Goal: Use online tool/utility: Utilize a website feature to perform a specific function

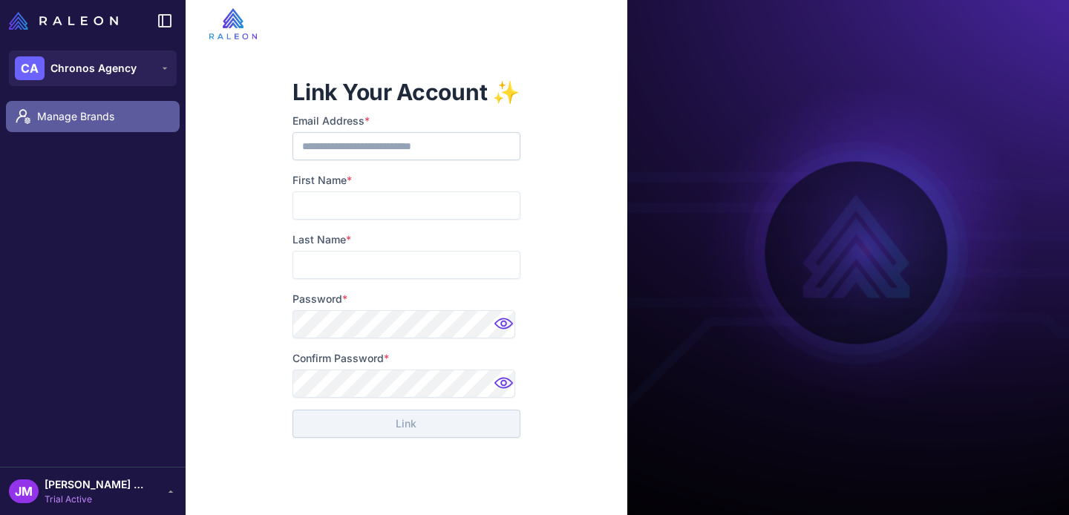
click at [93, 116] on span "Manage Brands" at bounding box center [102, 116] width 131 height 16
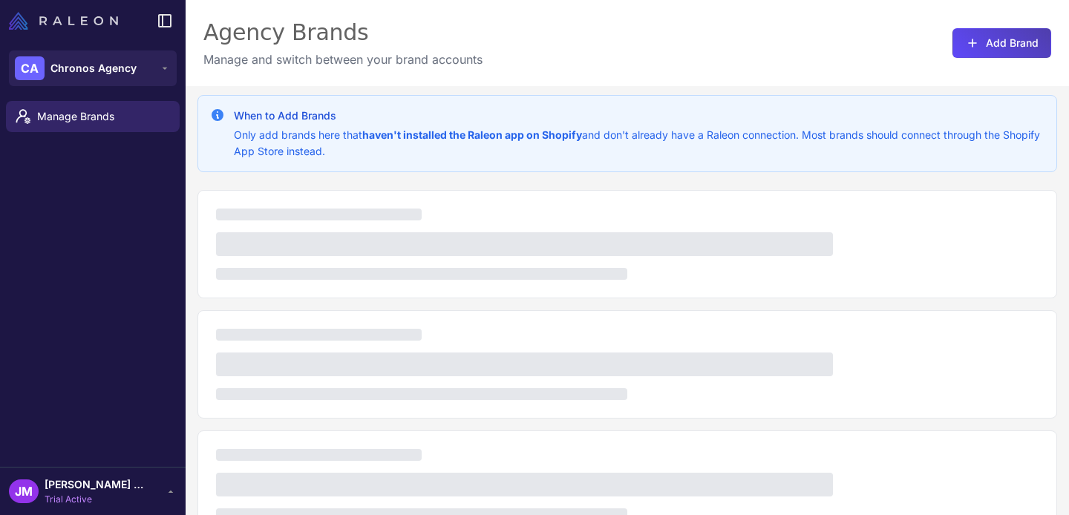
click at [41, 18] on img at bounding box center [63, 21] width 109 height 18
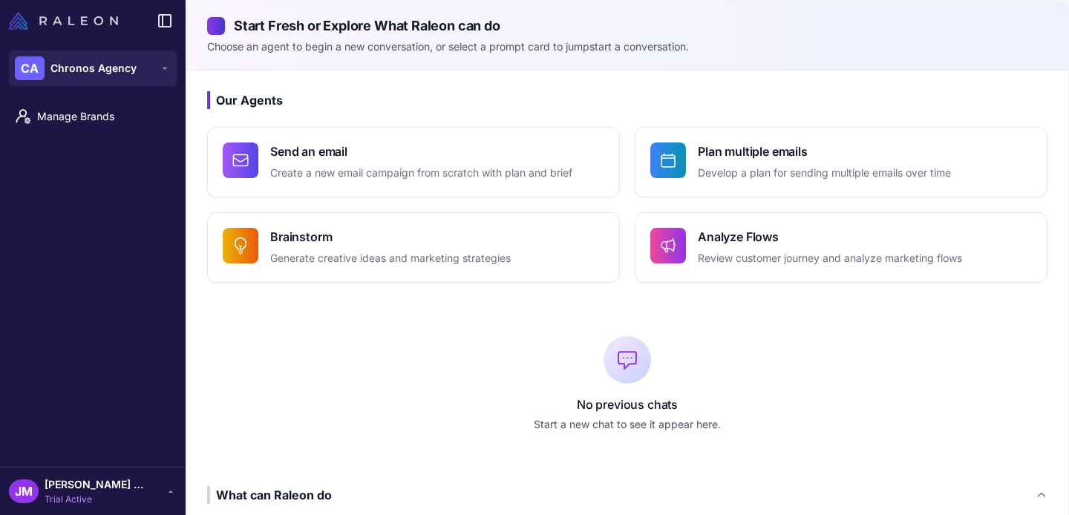
click at [41, 18] on img at bounding box center [63, 21] width 109 height 18
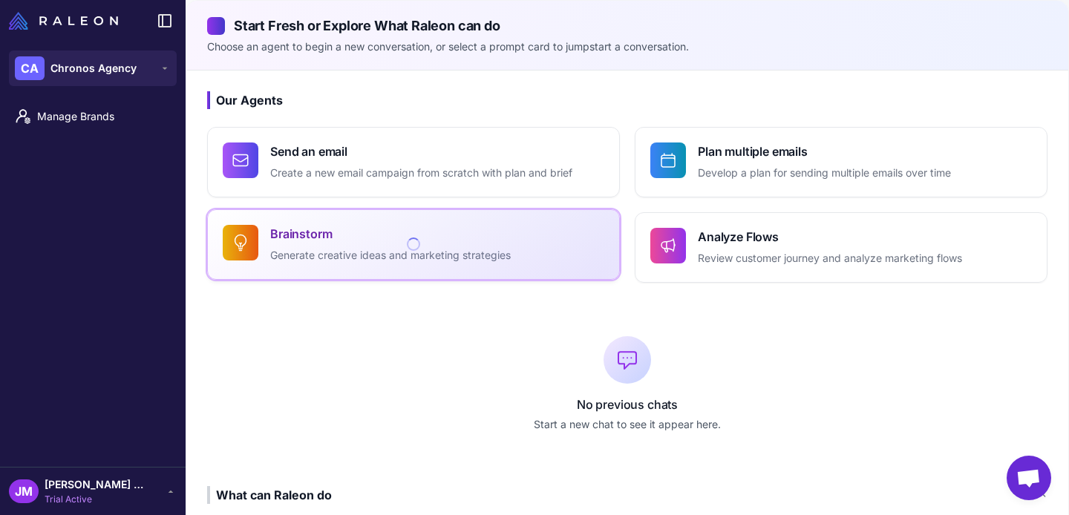
click at [279, 235] on h4 "Brainstorm" at bounding box center [390, 234] width 241 height 18
click at [423, 262] on p "Generate creative ideas and marketing strategies" at bounding box center [390, 255] width 241 height 17
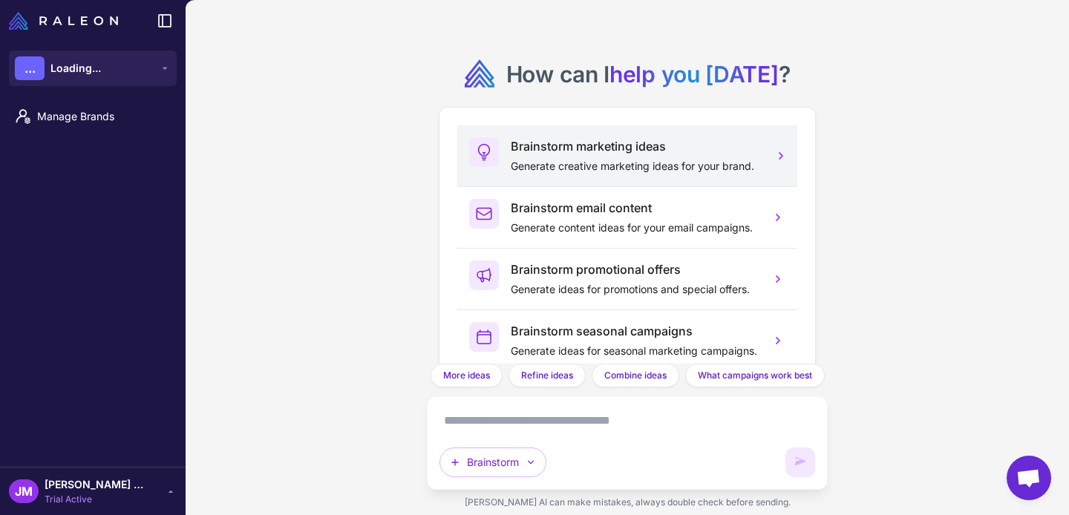
click at [691, 149] on h3 "Brainstorm marketing ideas" at bounding box center [635, 146] width 248 height 18
click at [584, 169] on p "Generate creative marketing ideas for your brand." at bounding box center [635, 166] width 248 height 16
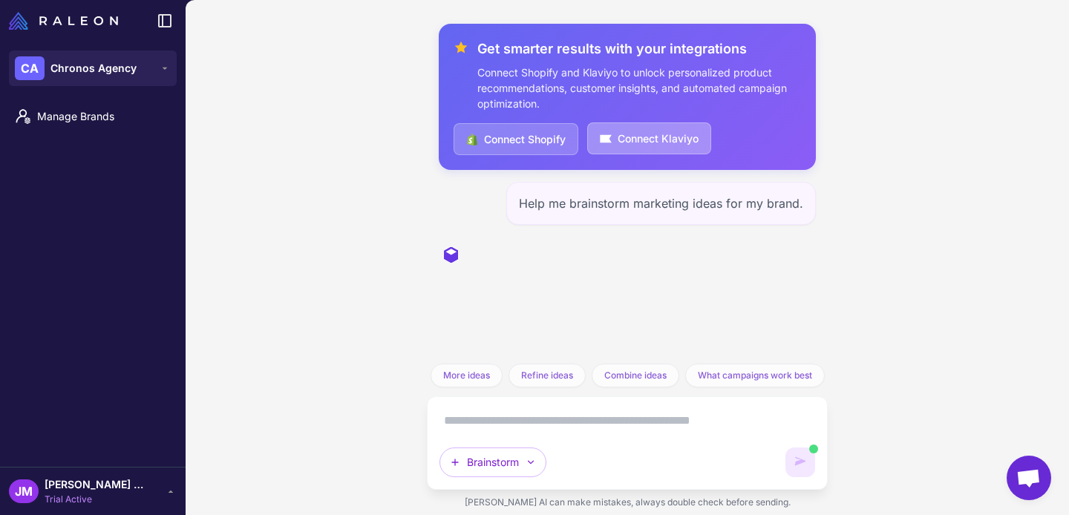
click at [669, 147] on button "Connect Klaviyo" at bounding box center [649, 139] width 124 height 32
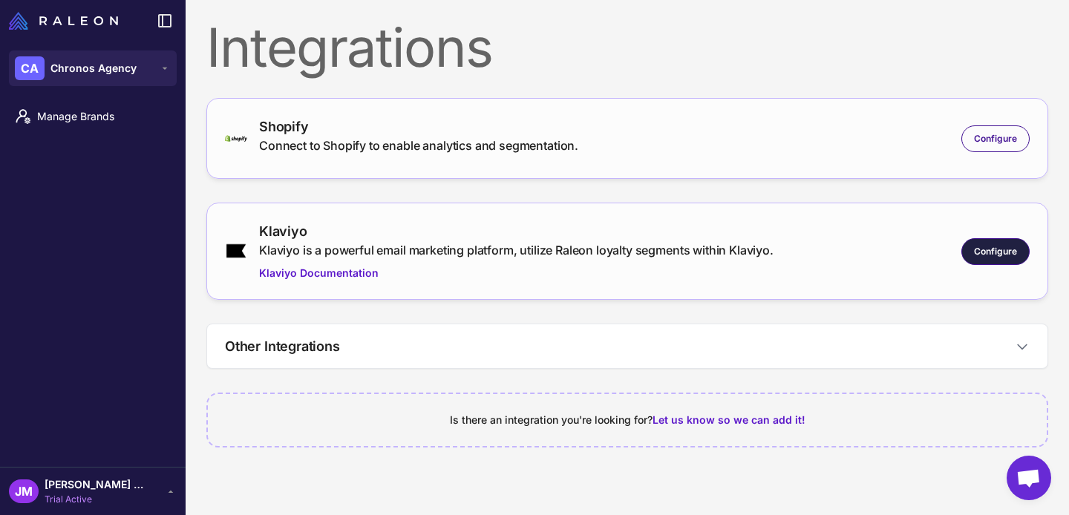
click at [999, 252] on span "Configure" at bounding box center [995, 251] width 43 height 13
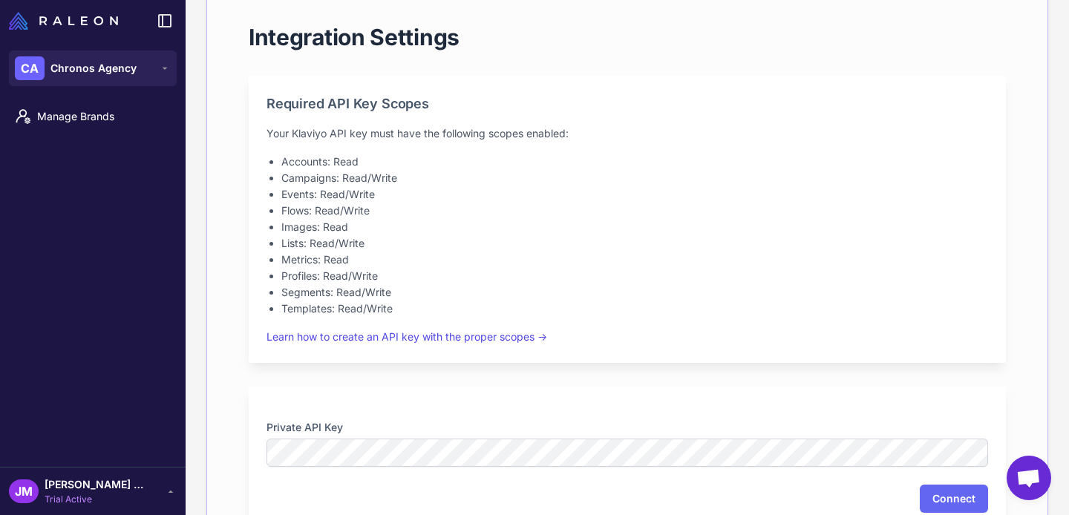
scroll to position [284, 0]
click at [441, 339] on link "Learn how to create an API key with the proper scopes →" at bounding box center [407, 336] width 281 height 13
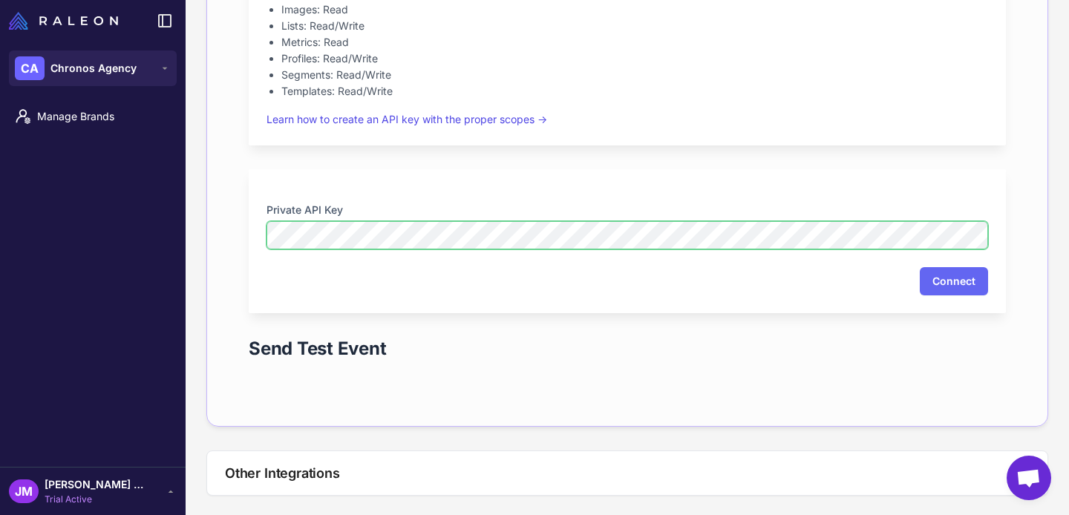
scroll to position [587, 0]
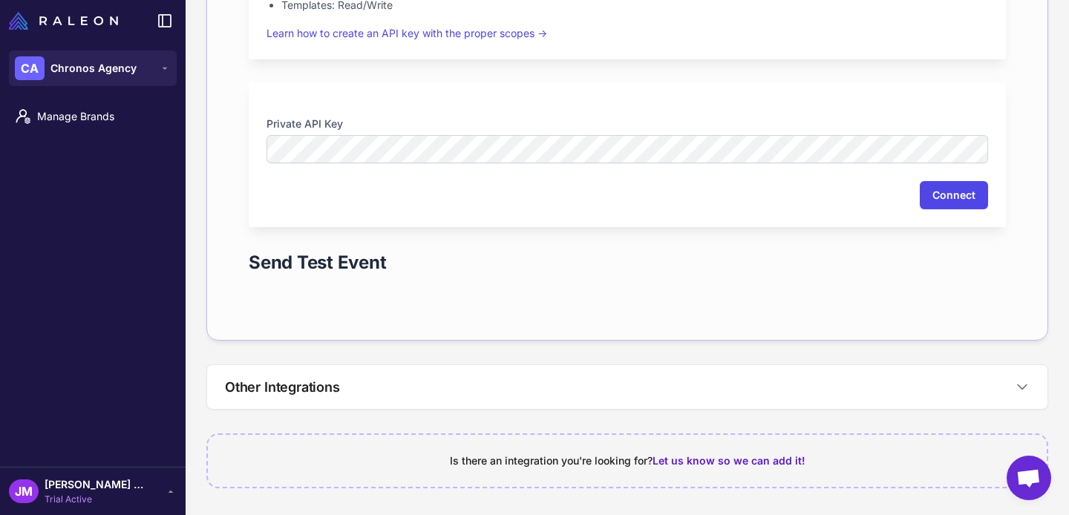
click at [949, 186] on button "Connect" at bounding box center [954, 195] width 68 height 28
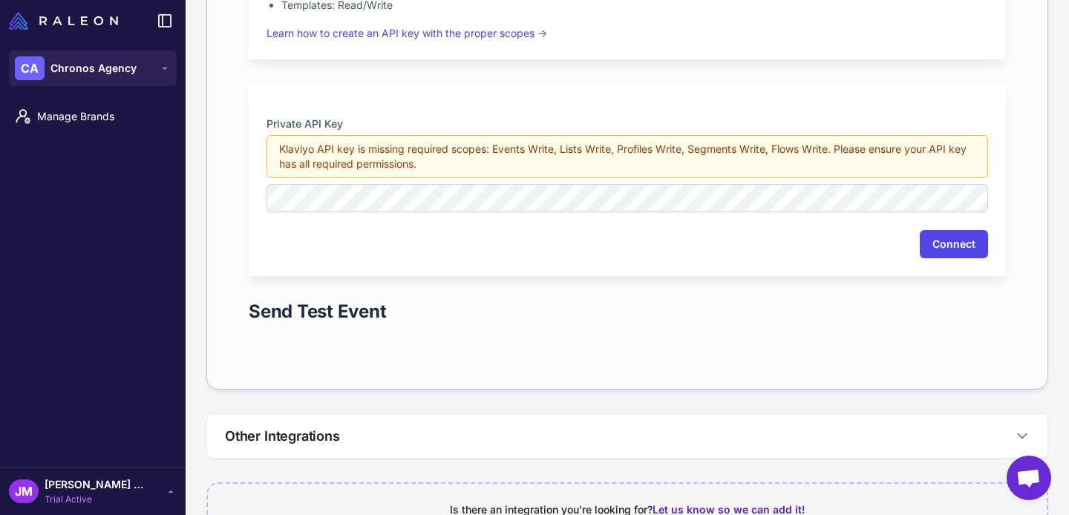
click at [975, 240] on button "Connect" at bounding box center [954, 244] width 68 height 28
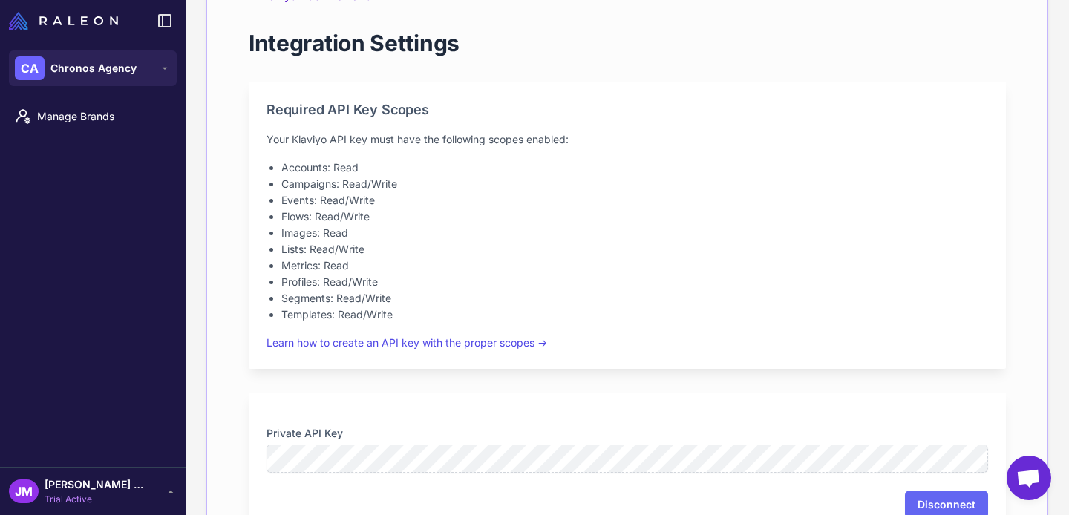
scroll to position [0, 0]
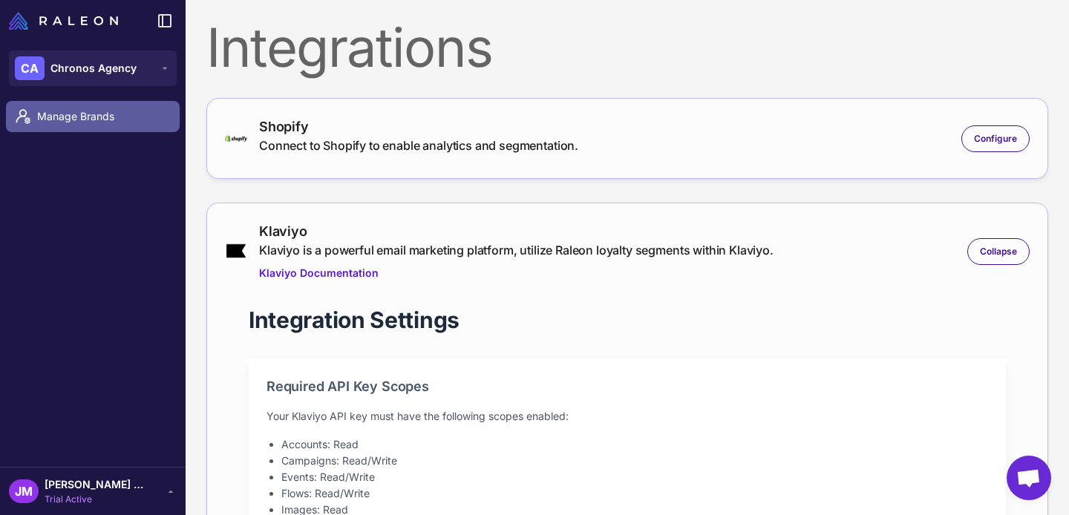
click at [90, 120] on span "Manage Brands" at bounding box center [102, 116] width 131 height 16
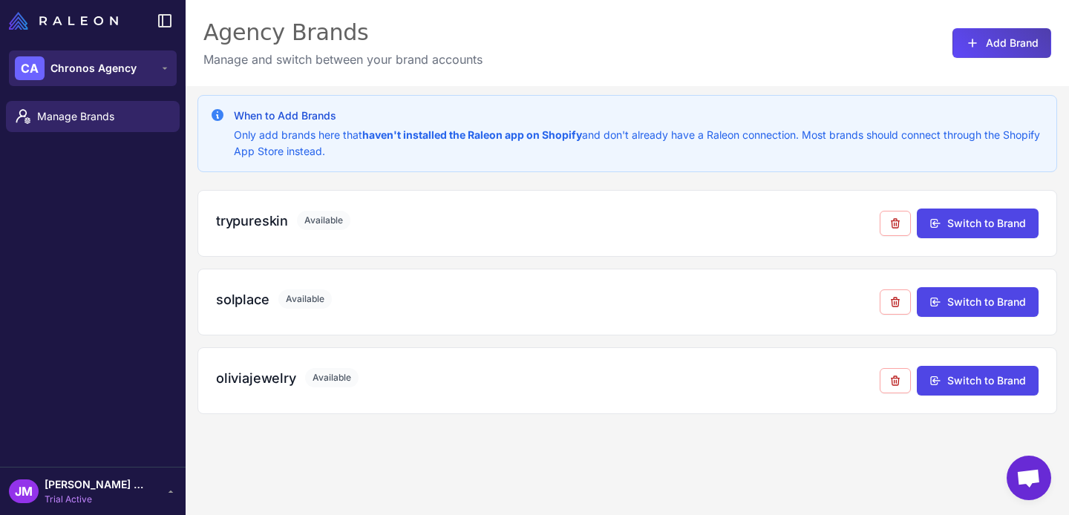
click at [100, 77] on div "CA Chronos Agency" at bounding box center [76, 68] width 122 height 24
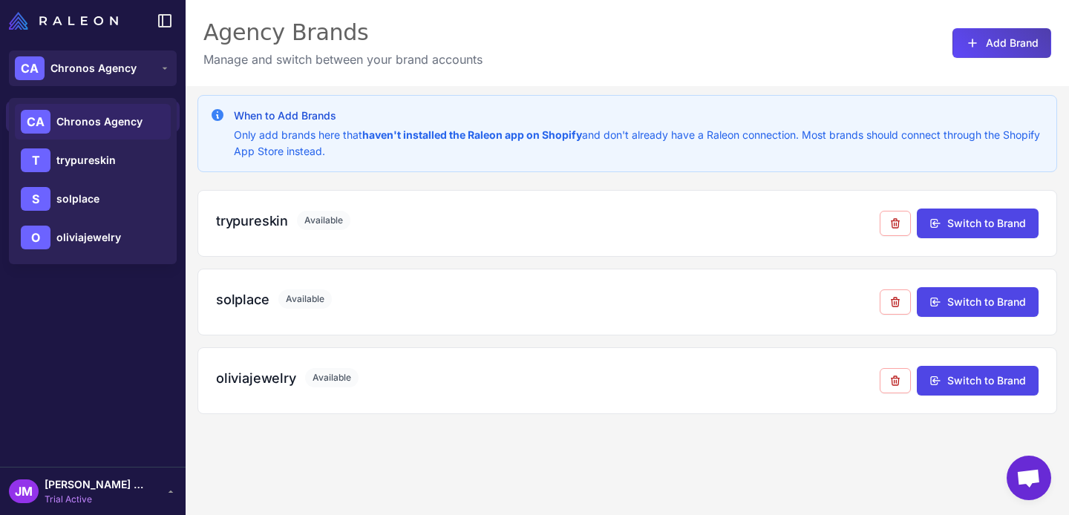
click at [140, 121] on span "Chronos Agency" at bounding box center [99, 122] width 86 height 16
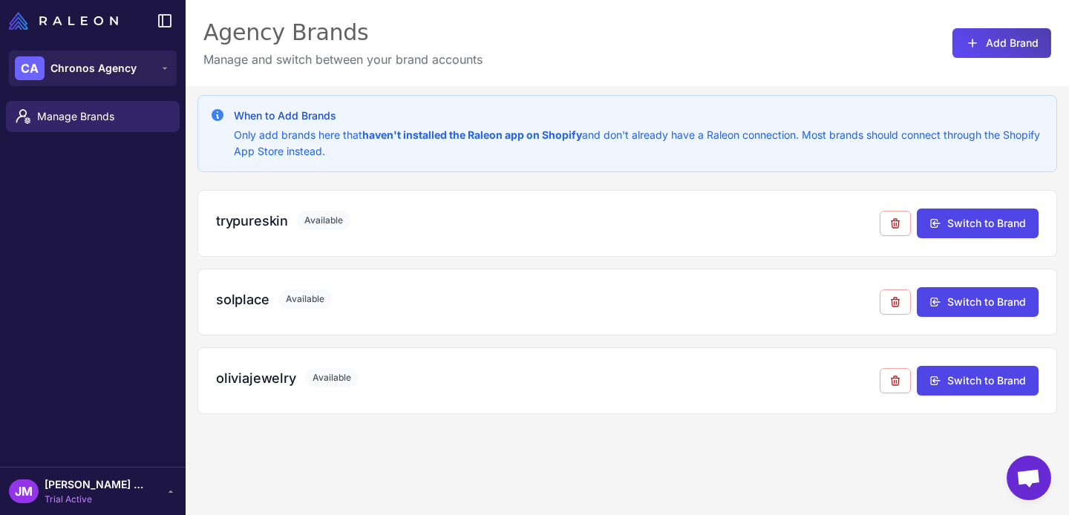
click at [88, 492] on span "[PERSON_NAME] Claufer [PERSON_NAME]" at bounding box center [97, 485] width 104 height 16
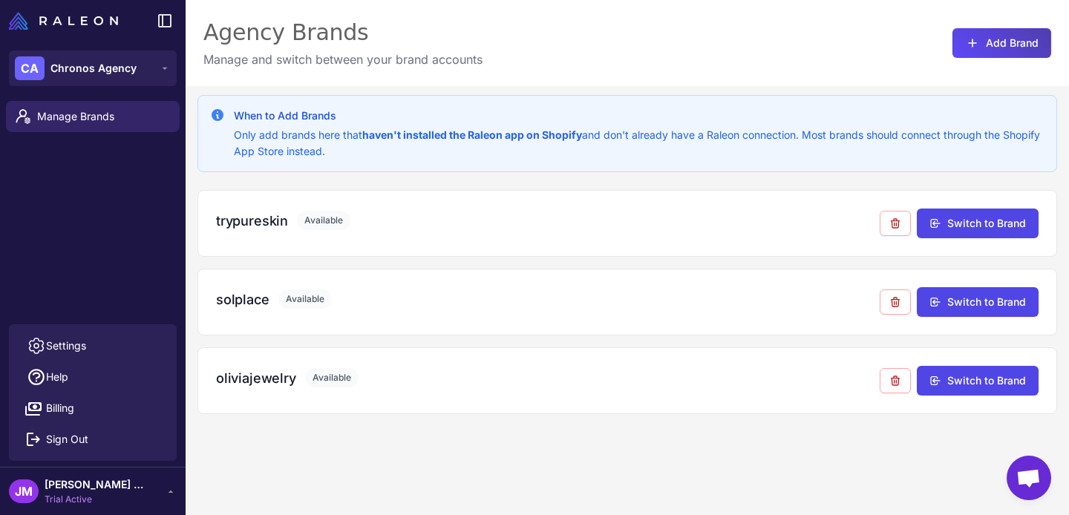
click at [110, 221] on div "Manage Brands" at bounding box center [93, 209] width 186 height 229
click at [16, 78] on div "CA" at bounding box center [30, 68] width 30 height 24
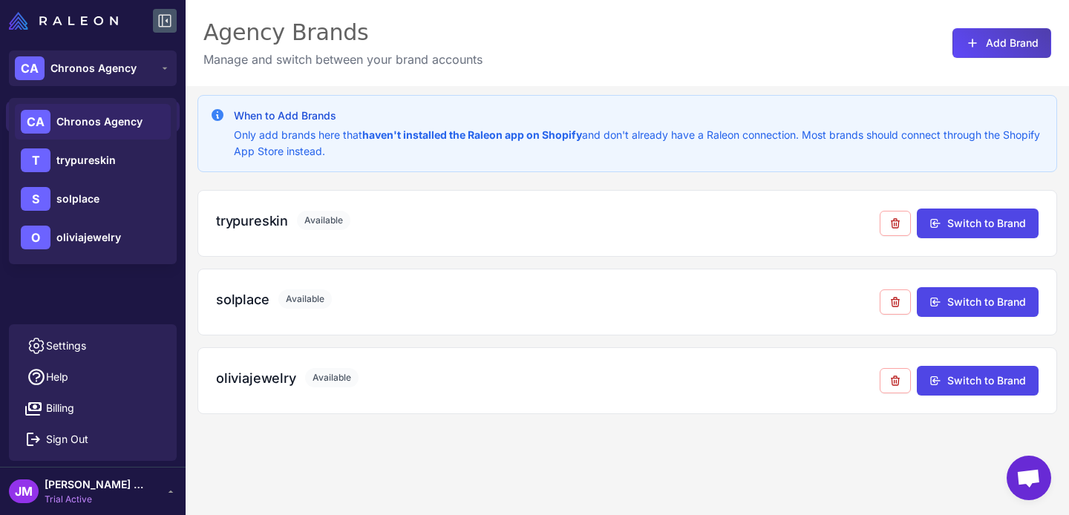
click at [167, 16] on icon at bounding box center [165, 21] width 18 height 18
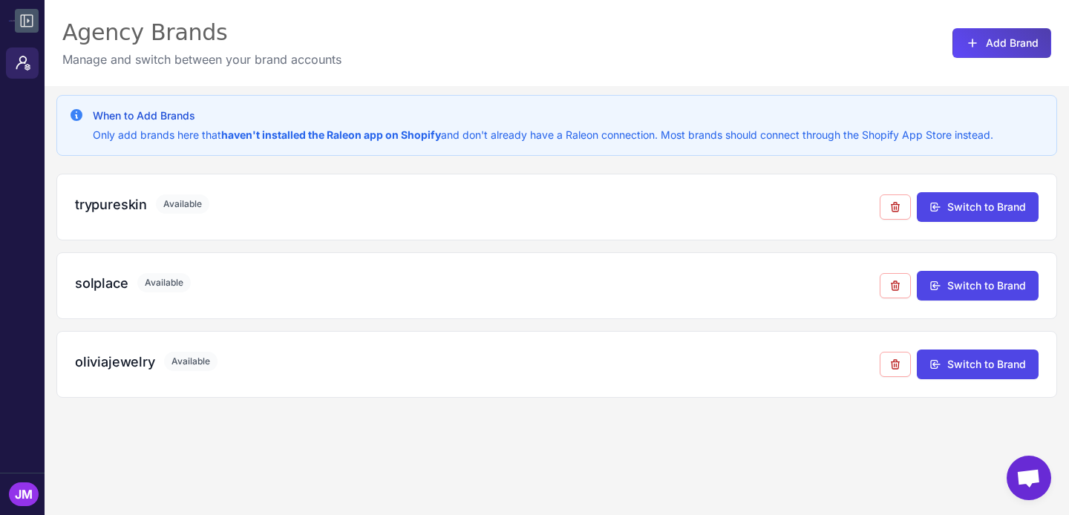
click at [28, 21] on icon at bounding box center [27, 21] width 13 height 13
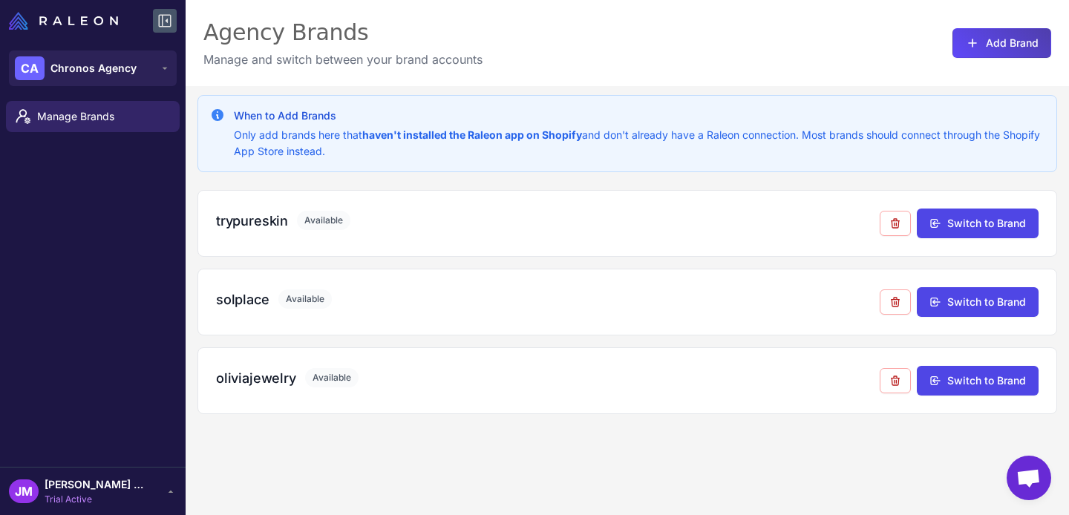
click at [469, 474] on div "When to Add Brands Only add brands here that haven't installed the Raleon app o…" at bounding box center [628, 343] width 884 height 515
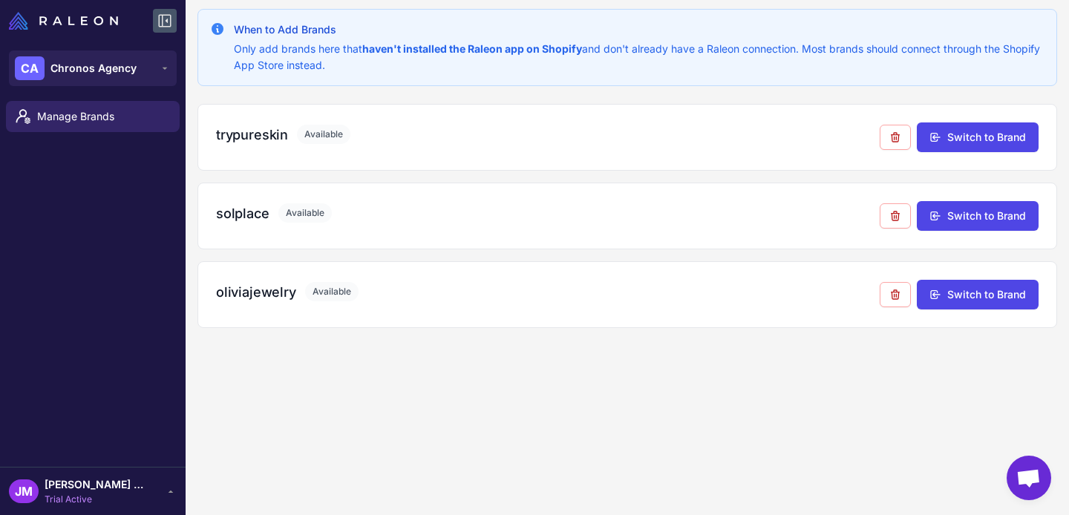
click at [28, 503] on div "JM John Claufer Malapitan Trial Active" at bounding box center [79, 492] width 140 height 30
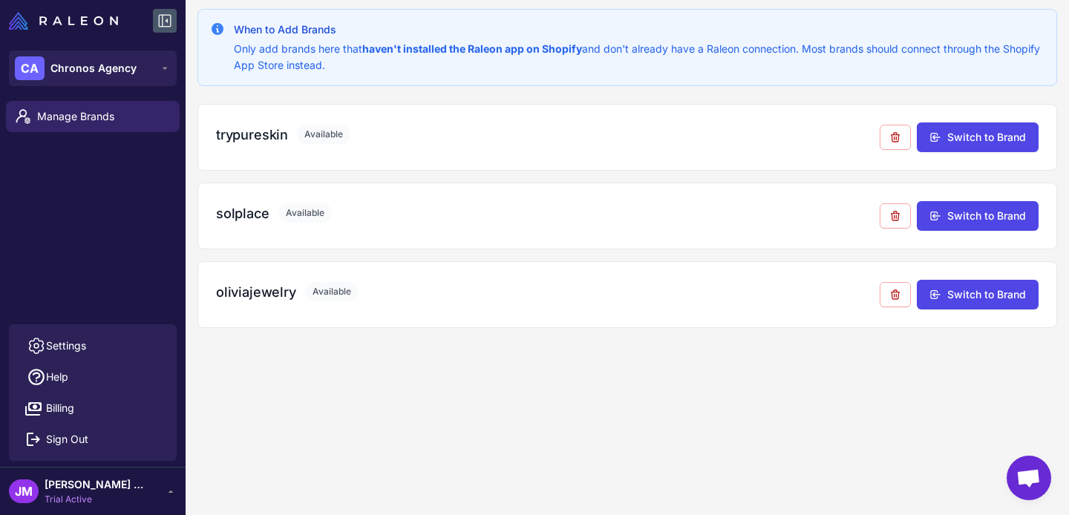
click at [109, 254] on div "Manage Brands" at bounding box center [93, 209] width 186 height 229
click at [22, 6] on div at bounding box center [93, 21] width 186 height 42
click at [13, 28] on img at bounding box center [63, 21] width 109 height 18
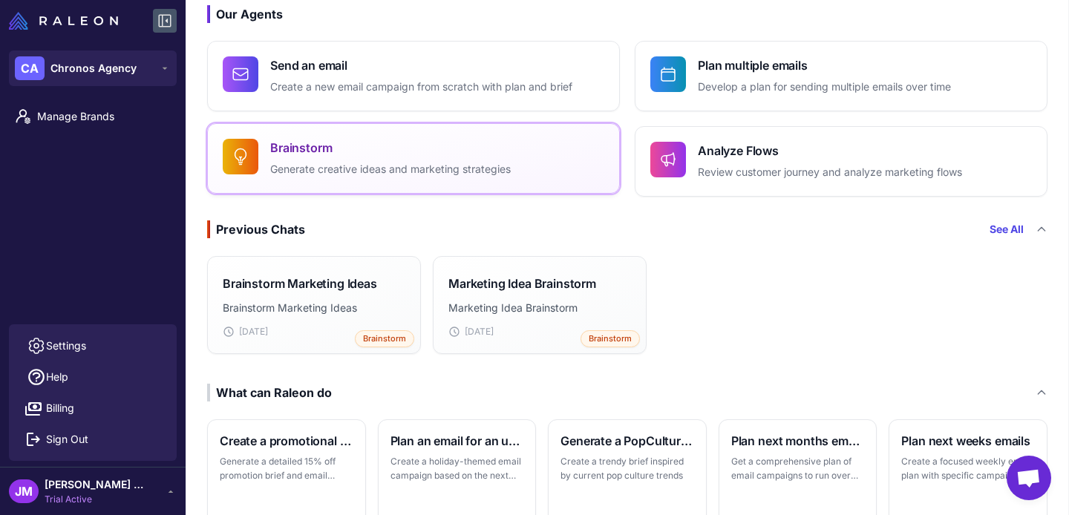
click at [390, 148] on h4 "Brainstorm" at bounding box center [390, 148] width 241 height 18
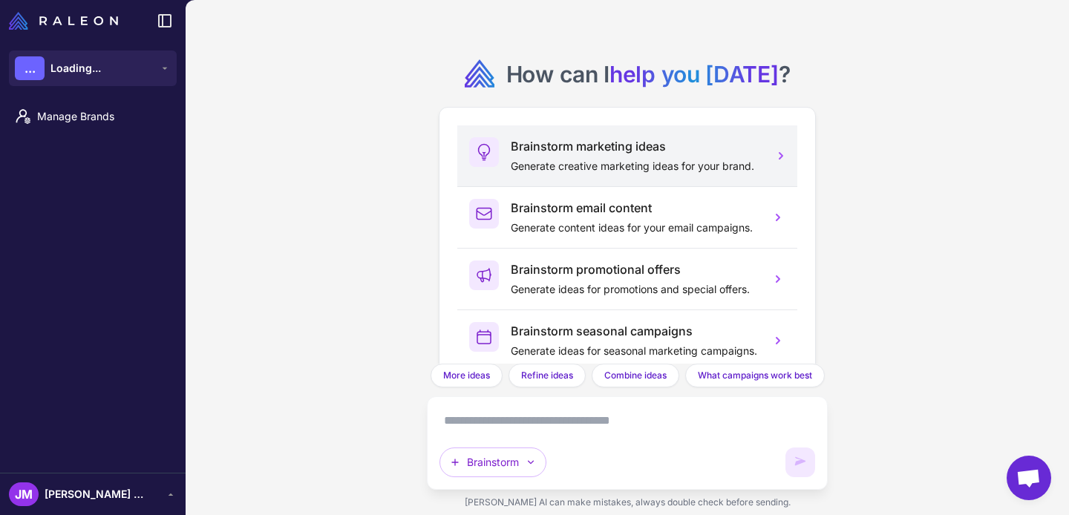
click at [682, 151] on h3 "Brainstorm marketing ideas" at bounding box center [635, 146] width 248 height 18
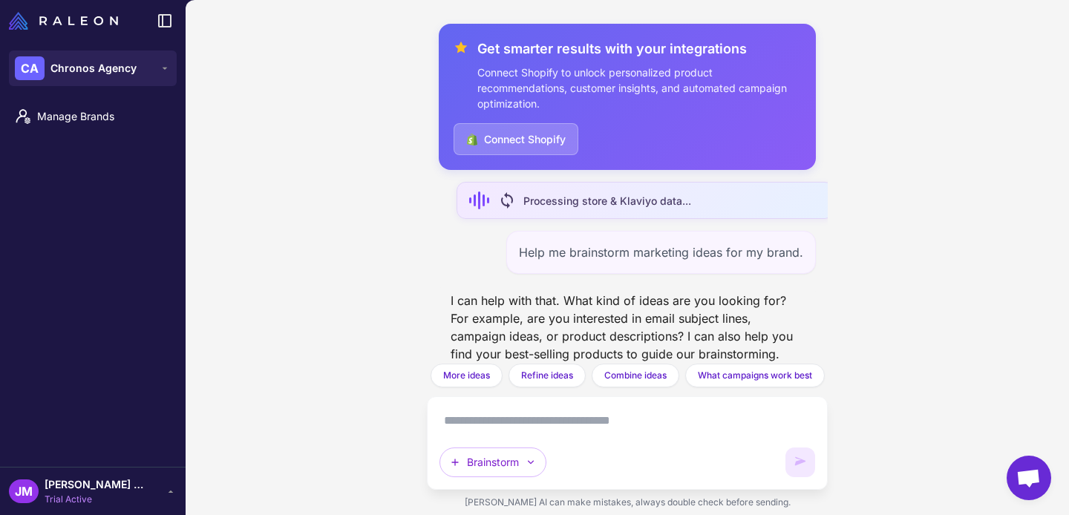
scroll to position [35, 0]
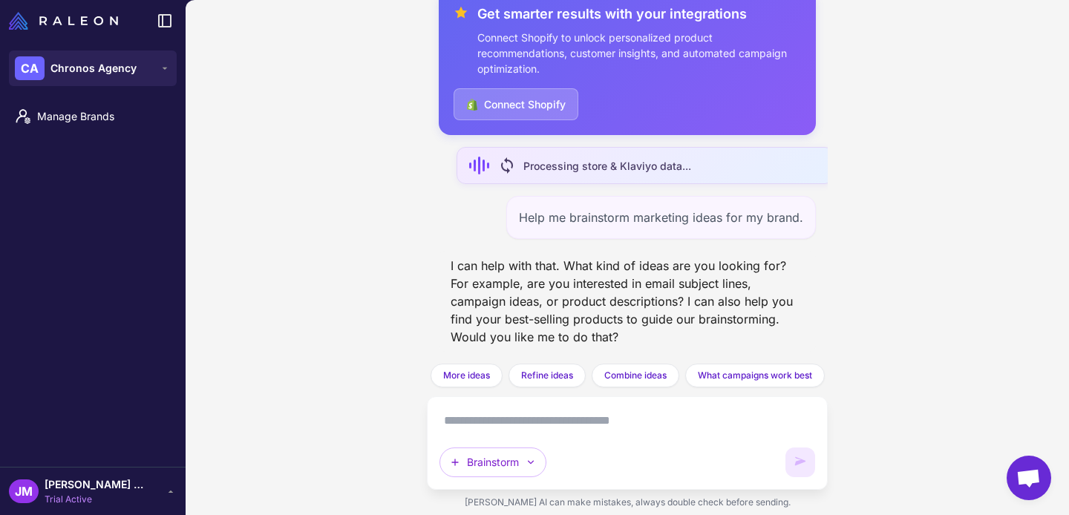
click at [480, 430] on textarea at bounding box center [628, 421] width 376 height 24
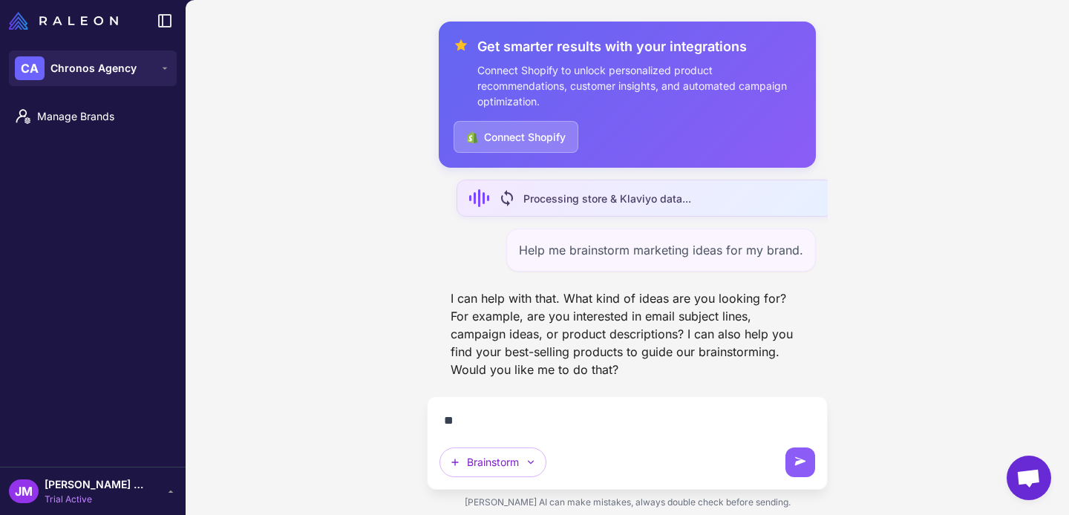
scroll to position [2, 0]
type textarea "**********"
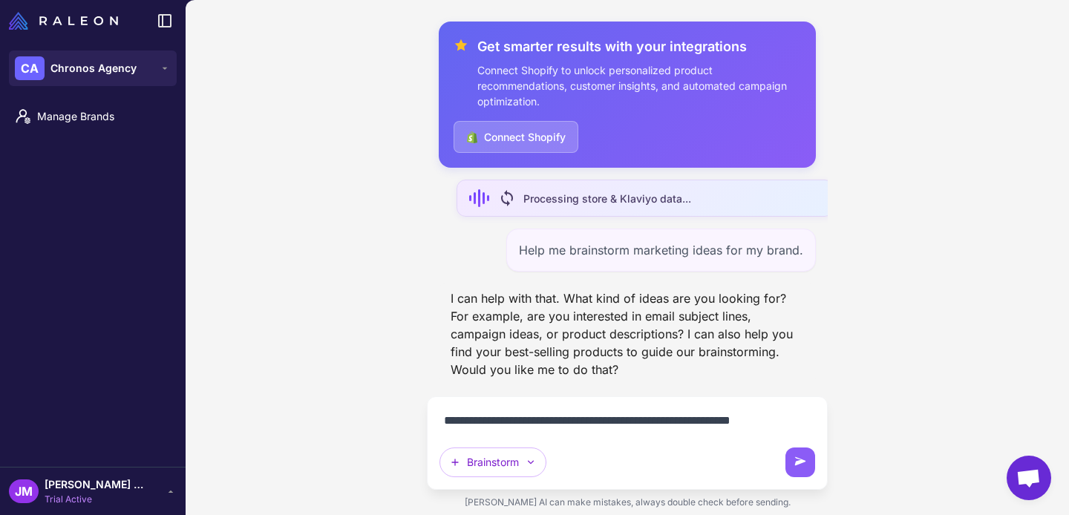
scroll to position [20, 0]
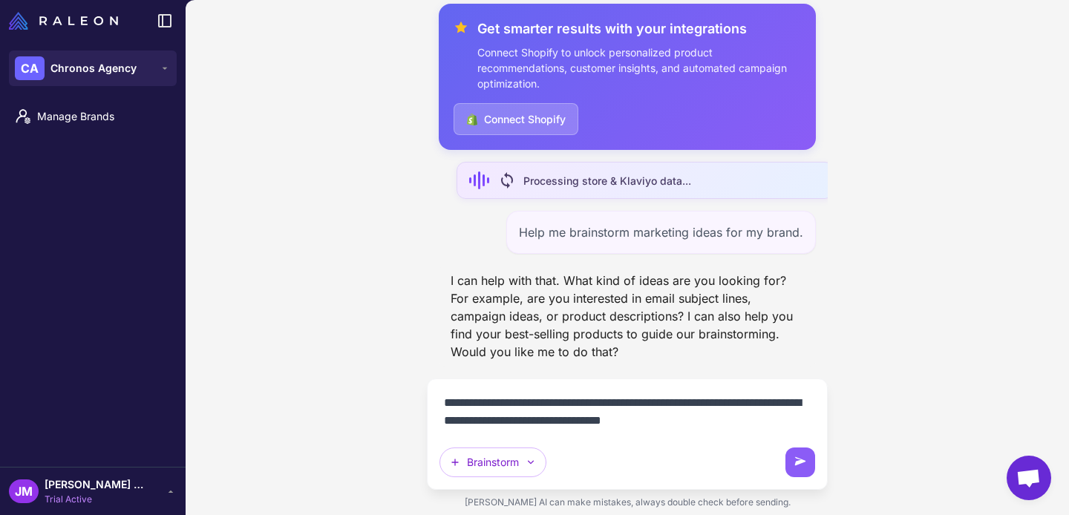
type textarea "**********"
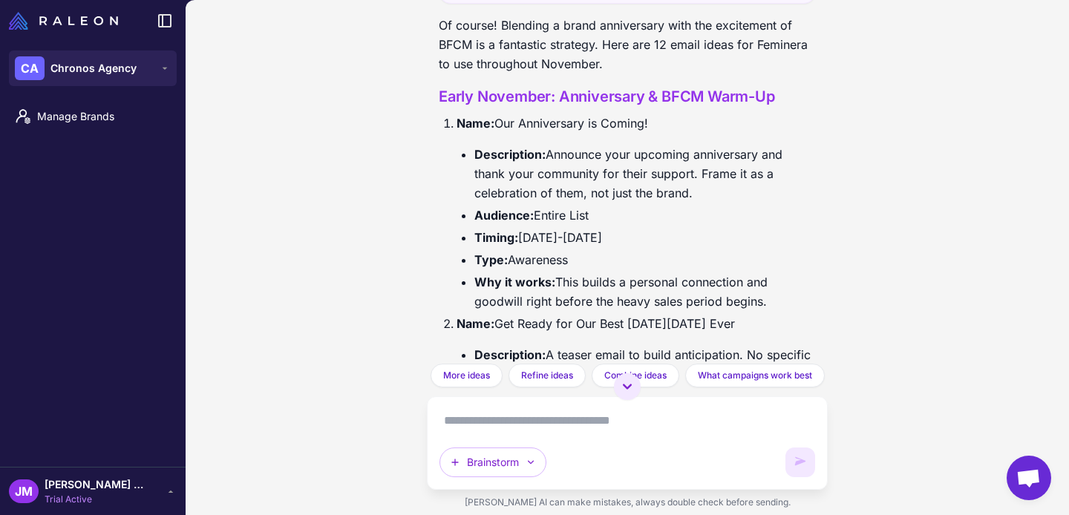
scroll to position [285, 0]
drag, startPoint x: 656, startPoint y: 121, endPoint x: 501, endPoint y: 120, distance: 154.5
click at [501, 120] on p "Name: Our Anniversary is Coming!" at bounding box center [636, 123] width 359 height 19
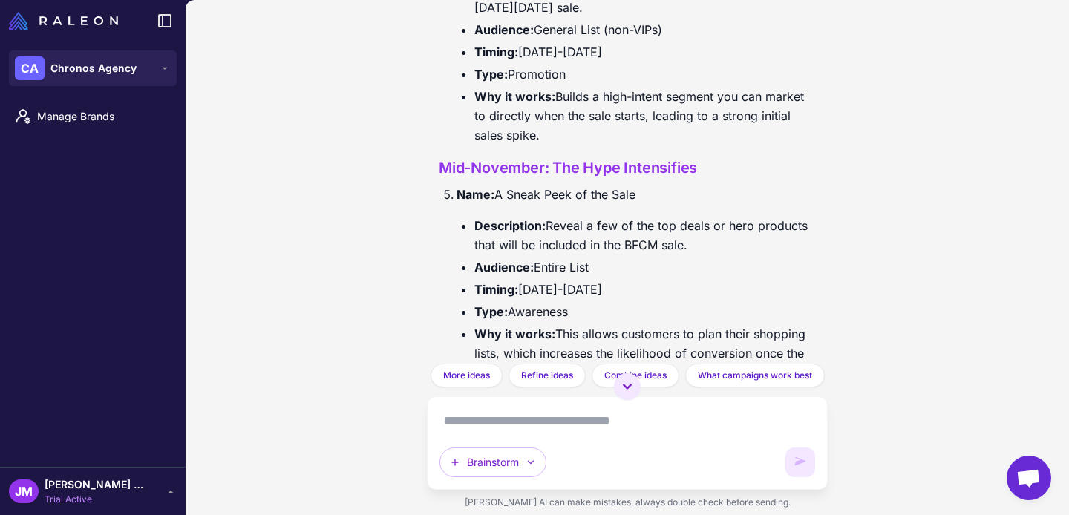
scroll to position [1074, 0]
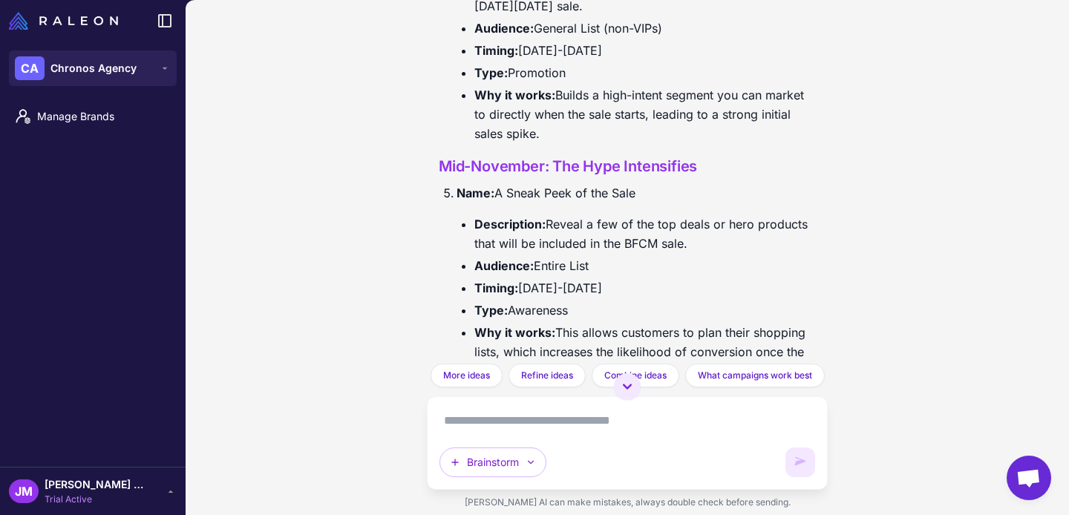
drag, startPoint x: 497, startPoint y: 195, endPoint x: 710, endPoint y: 192, distance: 213.1
click at [710, 192] on p "Name: A Sneak Peek of the Sale" at bounding box center [636, 192] width 359 height 19
copy p "A Sneak Peek of the Sale"
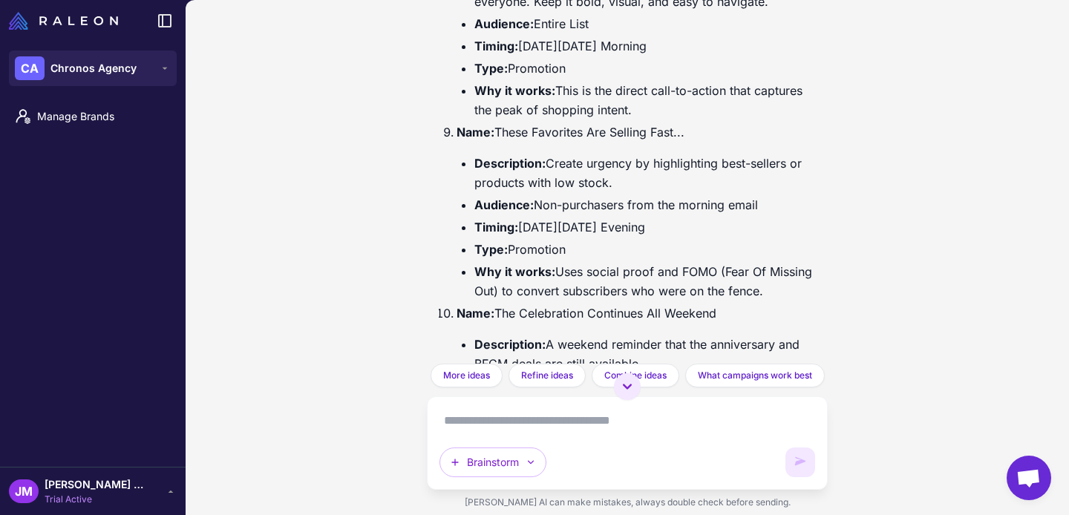
scroll to position [1937, 0]
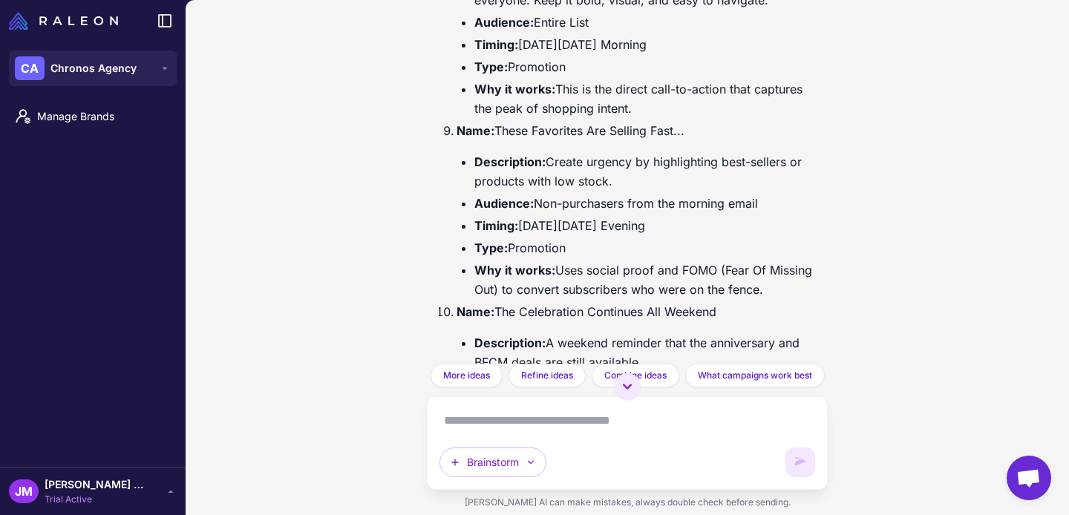
drag, startPoint x: 501, startPoint y: 130, endPoint x: 701, endPoint y: 133, distance: 199.8
click at [701, 133] on p "Name: These Favorites Are Selling Fast..." at bounding box center [636, 130] width 359 height 19
drag, startPoint x: 701, startPoint y: 133, endPoint x: 500, endPoint y: 135, distance: 200.5
click at [500, 135] on p "Name: These Favorites Are Selling Fast..." at bounding box center [636, 130] width 359 height 19
copy p "These Favorites Are Selling Fast..."
